Goal: Transaction & Acquisition: Purchase product/service

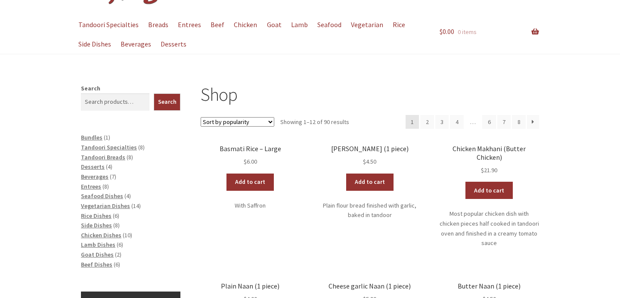
scroll to position [61, 0]
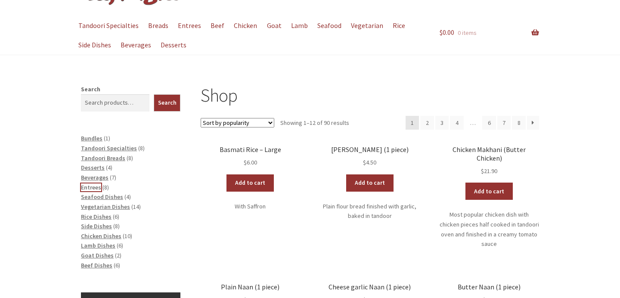
click at [94, 189] on span "Entrees" at bounding box center [91, 187] width 20 height 8
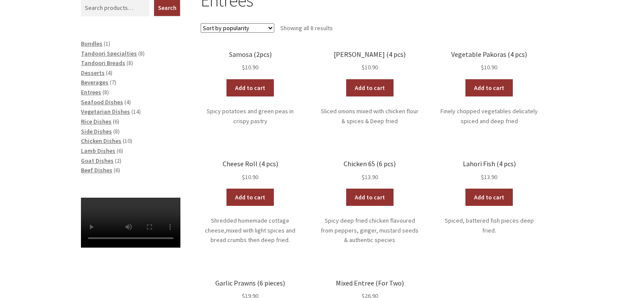
scroll to position [185, 0]
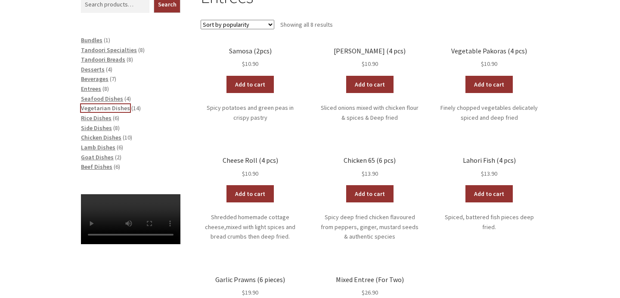
click at [112, 108] on span "Vegetarian Dishes" at bounding box center [105, 108] width 49 height 8
